Goal: Transaction & Acquisition: Obtain resource

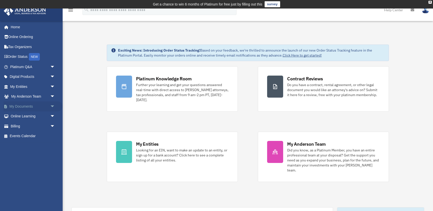
click at [35, 106] on link "My Documents arrow_drop_down" at bounding box center [33, 106] width 59 height 10
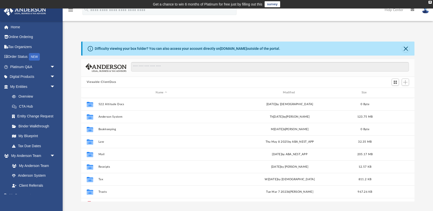
scroll to position [114, 333]
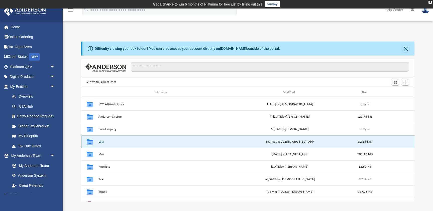
click at [101, 142] on button "Law" at bounding box center [161, 141] width 126 height 3
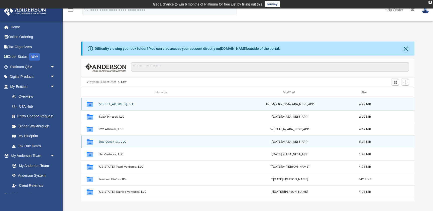
scroll to position [22, 0]
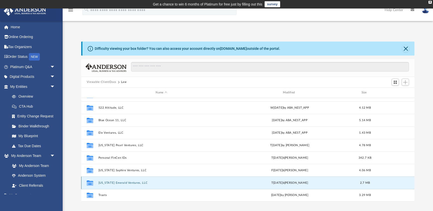
click at [121, 184] on button "Texas Emerald Ventures, LLC" at bounding box center [161, 182] width 126 height 3
click at [123, 184] on button "Texas Emerald Ventures, LLC" at bounding box center [161, 182] width 126 height 3
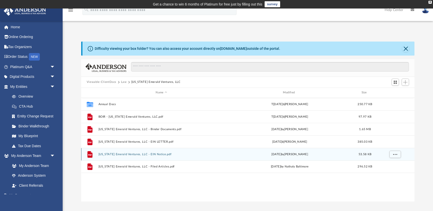
click at [138, 156] on button "Texas Emerald Ventures, LLC - EIN Notice.pdf" at bounding box center [161, 154] width 126 height 3
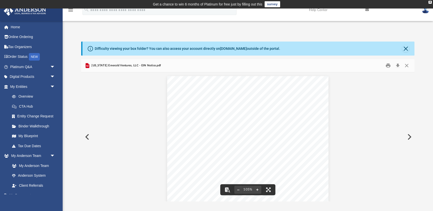
drag, startPoint x: 218, startPoint y: 120, endPoint x: 204, endPoint y: 120, distance: 14.0
click at [204, 120] on div "Page 1" at bounding box center [247, 140] width 161 height 128
drag, startPoint x: 203, startPoint y: 121, endPoint x: 216, endPoint y: 121, distance: 13.3
click at [215, 121] on div "Page 1" at bounding box center [247, 140] width 161 height 128
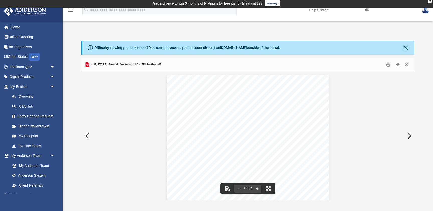
scroll to position [1, 0]
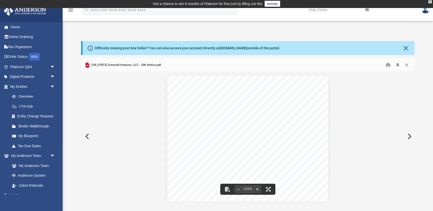
click at [88, 139] on button "Preview" at bounding box center [86, 136] width 11 height 14
click at [88, 138] on button "Preview" at bounding box center [86, 136] width 11 height 14
click at [409, 137] on button "Preview" at bounding box center [408, 136] width 11 height 14
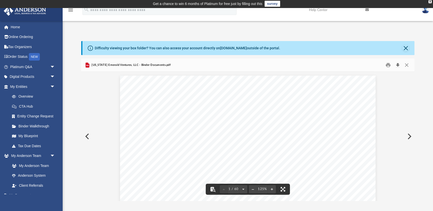
click at [398, 65] on button "Download" at bounding box center [397, 65] width 9 height 8
click at [410, 136] on button "Preview" at bounding box center [408, 136] width 11 height 14
click at [396, 65] on button "Download" at bounding box center [397, 65] width 9 height 8
click at [409, 136] on button "Preview" at bounding box center [408, 136] width 11 height 14
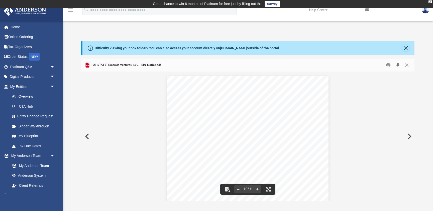
click at [397, 66] on button "Download" at bounding box center [397, 65] width 9 height 8
click at [410, 137] on button "Preview" at bounding box center [408, 136] width 11 height 14
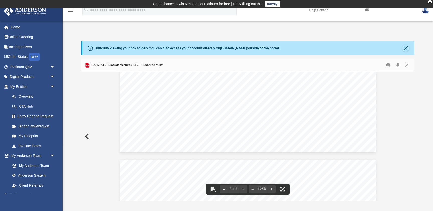
scroll to position [558, 0]
click at [397, 65] on button "Download" at bounding box center [397, 65] width 9 height 8
click at [408, 65] on button "Close" at bounding box center [406, 65] width 9 height 8
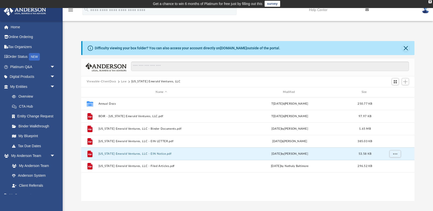
click at [216, 183] on div "Collaborated Folder Annual Docs Thu Jan 2 2025 by Colette Grier 250.77 KB File …" at bounding box center [247, 149] width 333 height 104
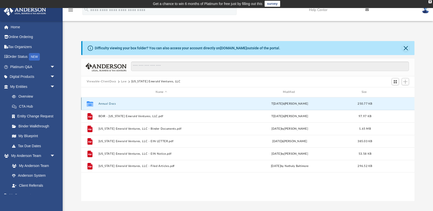
click at [108, 104] on button "Annual Docs" at bounding box center [161, 103] width 126 height 3
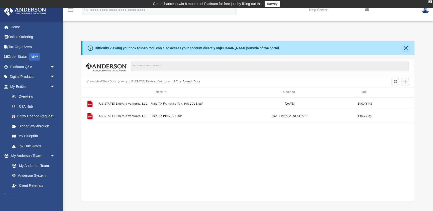
click at [191, 138] on div "File Texas Emerald Ventures, LLC - Filed TX Franchise Tax, PIR 2023.pdf Thu May…" at bounding box center [247, 149] width 333 height 104
click at [147, 83] on button "Texas Emerald Ventures, LLC" at bounding box center [153, 81] width 49 height 5
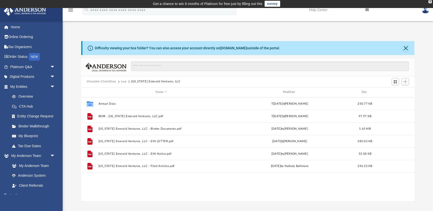
click at [104, 82] on button "Viewable-ClientDocs" at bounding box center [102, 81] width 30 height 5
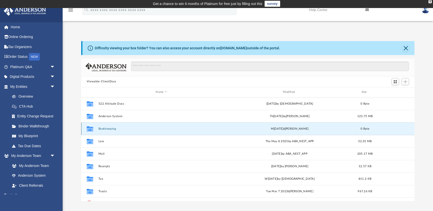
click at [124, 129] on button "Bookkeeping" at bounding box center [161, 128] width 126 height 3
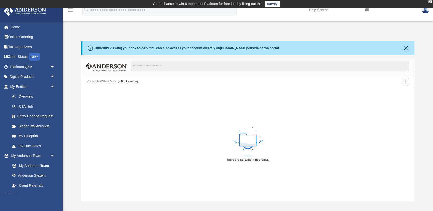
click at [102, 82] on button "Viewable-ClientDocs" at bounding box center [102, 81] width 30 height 5
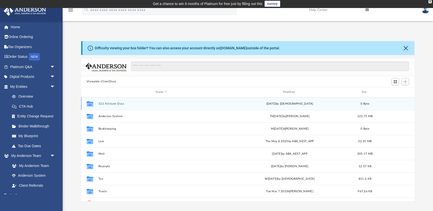
scroll to position [114, 333]
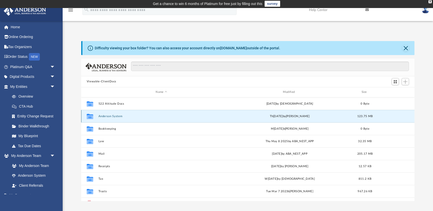
click at [119, 118] on button "Anderson System" at bounding box center [161, 116] width 126 height 3
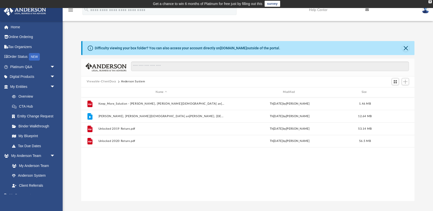
click at [171, 163] on div "File Keep_More_Solution - Neeli, Shiva Krishna and Chikoti, Vedasri - 2022-09-0…" at bounding box center [247, 149] width 333 height 104
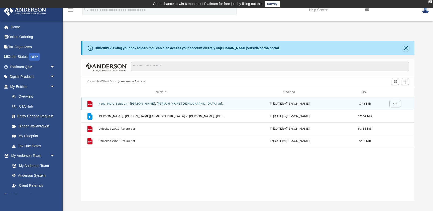
click at [164, 104] on button "Keep_More_Solution - Neeli, Shiva Krishna and Chikoti, Vedasri - 2022-09-01.pdf" at bounding box center [161, 103] width 126 height 3
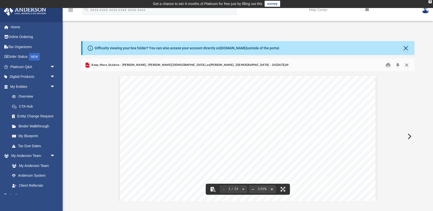
click at [406, 64] on button "Close" at bounding box center [406, 65] width 9 height 8
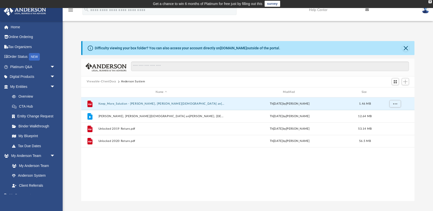
click at [100, 82] on button "Viewable-ClientDocs" at bounding box center [102, 81] width 30 height 5
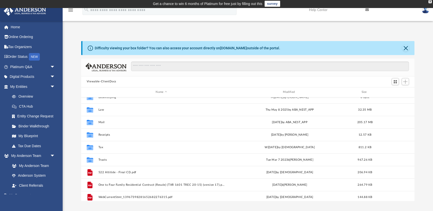
scroll to position [34, 0]
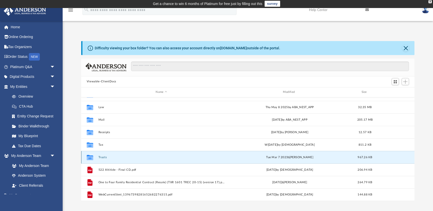
click at [122, 158] on button "Trusts" at bounding box center [161, 157] width 126 height 3
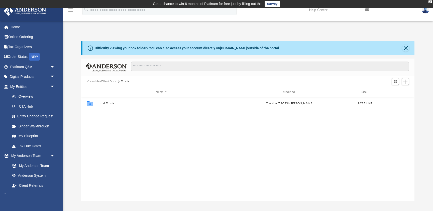
scroll to position [0, 0]
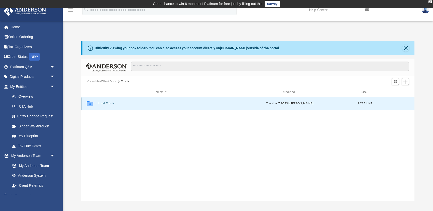
click at [108, 104] on button "Land Trusts" at bounding box center [161, 103] width 126 height 3
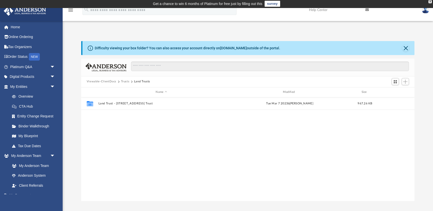
click at [124, 81] on button "Trusts" at bounding box center [125, 81] width 9 height 5
click at [108, 82] on button "Viewable-ClientDocs" at bounding box center [102, 81] width 30 height 5
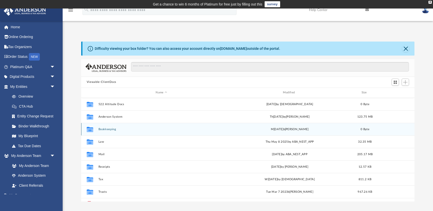
click at [109, 130] on button "Bookkeeping" at bounding box center [161, 129] width 126 height 3
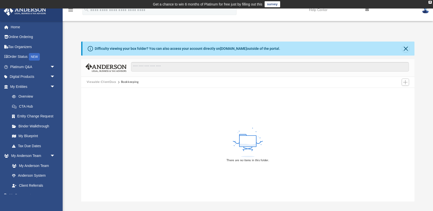
click at [107, 83] on button "Viewable-ClientDocs" at bounding box center [102, 82] width 30 height 5
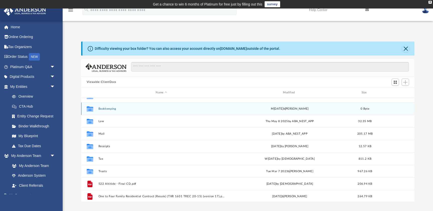
scroll to position [28, 0]
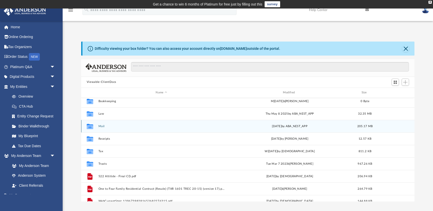
click at [104, 126] on button "Mail" at bounding box center [161, 126] width 126 height 3
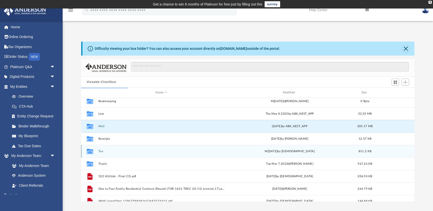
click at [101, 152] on button "Tax" at bounding box center [161, 151] width 126 height 3
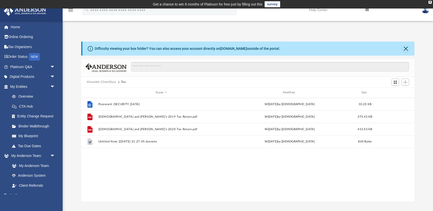
scroll to position [0, 0]
click at [106, 81] on button "Viewable-ClientDocs" at bounding box center [102, 82] width 30 height 5
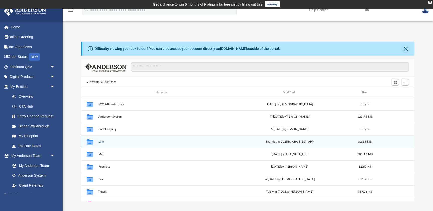
scroll to position [34, 0]
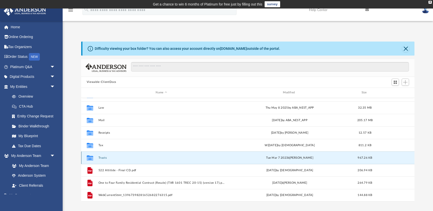
click at [101, 159] on button "Trusts" at bounding box center [161, 157] width 126 height 3
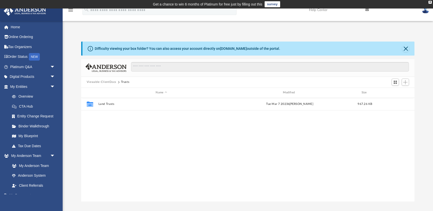
drag, startPoint x: 99, startPoint y: 82, endPoint x: 100, endPoint y: 85, distance: 3.5
click at [99, 82] on button "Viewable-ClientDocs" at bounding box center [102, 82] width 30 height 5
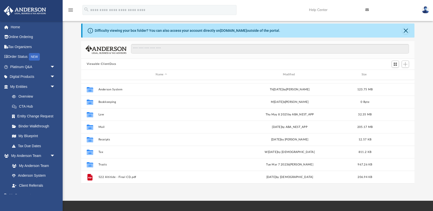
scroll to position [6, 0]
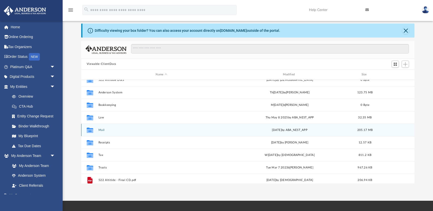
click at [101, 129] on button "Mail" at bounding box center [161, 129] width 126 height 3
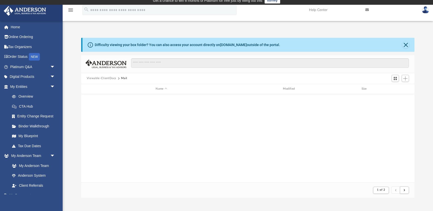
scroll to position [0, 0]
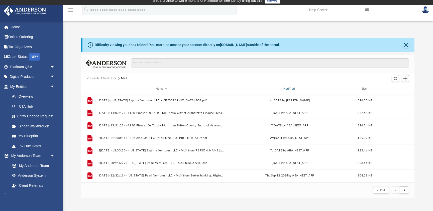
click at [292, 90] on div "Modified" at bounding box center [289, 89] width 126 height 5
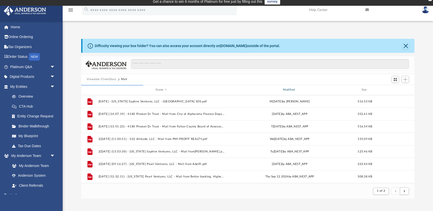
scroll to position [2, 0]
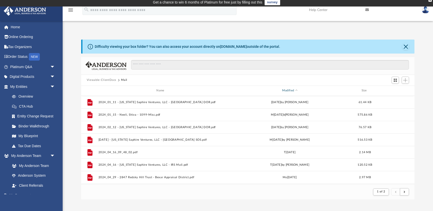
click at [292, 90] on div "Modified" at bounding box center [289, 90] width 126 height 5
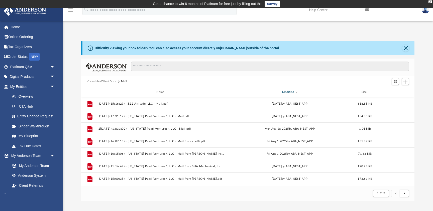
scroll to position [0, 0]
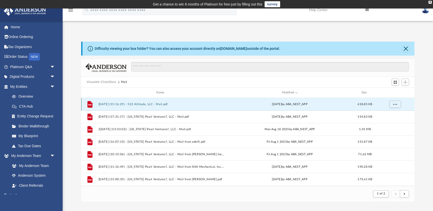
click at [154, 105] on button "2025.09.05 (15:16:29) - 522 Altitude, LLC - Mail.pdf" at bounding box center [161, 104] width 126 height 3
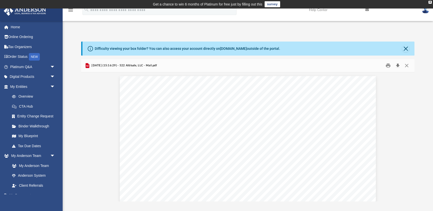
click at [398, 66] on button "Download" at bounding box center [397, 66] width 9 height 8
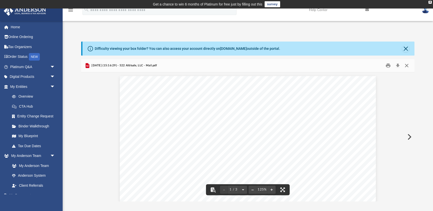
click at [406, 65] on button "Close" at bounding box center [406, 66] width 9 height 8
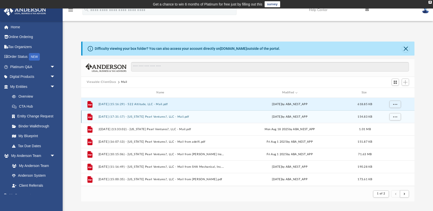
click at [219, 118] on div "File 2025.08.27 (17:31:17) - North Carolina Pearl Ventures?, LLC - Mail.pdf Wed…" at bounding box center [247, 116] width 333 height 13
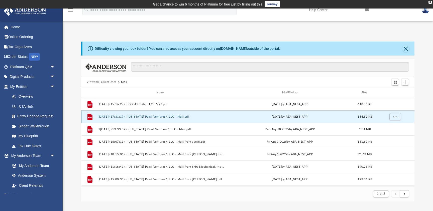
click at [219, 118] on div "File 2025.08.27 (17:31:17) - North Carolina Pearl Ventures?, LLC - Mail.pdf Wed…" at bounding box center [247, 116] width 333 height 13
click at [151, 118] on button "2025.08.27 (17:31:17) - North Carolina Pearl Ventures?, LLC - Mail.pdf" at bounding box center [161, 116] width 126 height 3
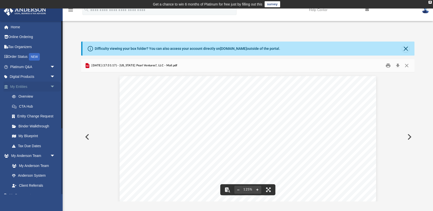
click at [27, 88] on link "My Entities arrow_drop_down" at bounding box center [33, 87] width 59 height 10
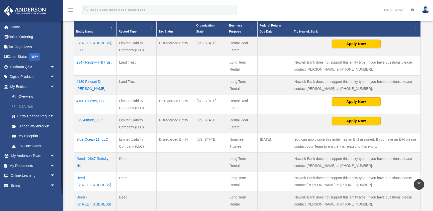
scroll to position [7, 0]
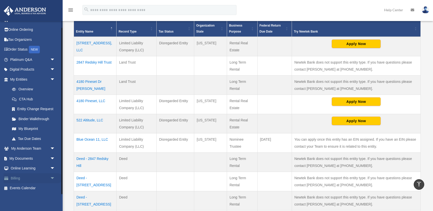
click at [31, 177] on link "Billing arrow_drop_down" at bounding box center [33, 178] width 59 height 10
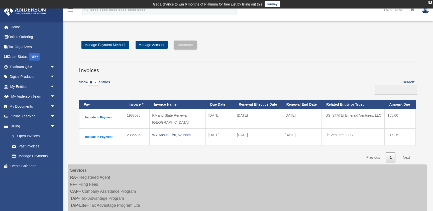
click at [254, 83] on div "Show ** ** ** *** entries Search: Pay Invoice # Invoice Name Due Date Renewal E…" at bounding box center [247, 119] width 336 height 86
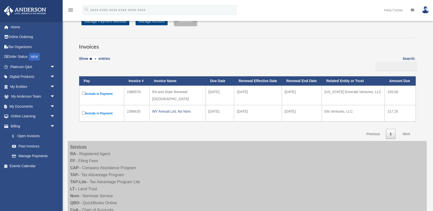
scroll to position [24, 0]
click at [289, 65] on div "Show ** ** ** *** entries Search: Pay Invoice # Invoice Name Due Date Renewal E…" at bounding box center [247, 96] width 336 height 86
